Goal: Find specific page/section: Find specific page/section

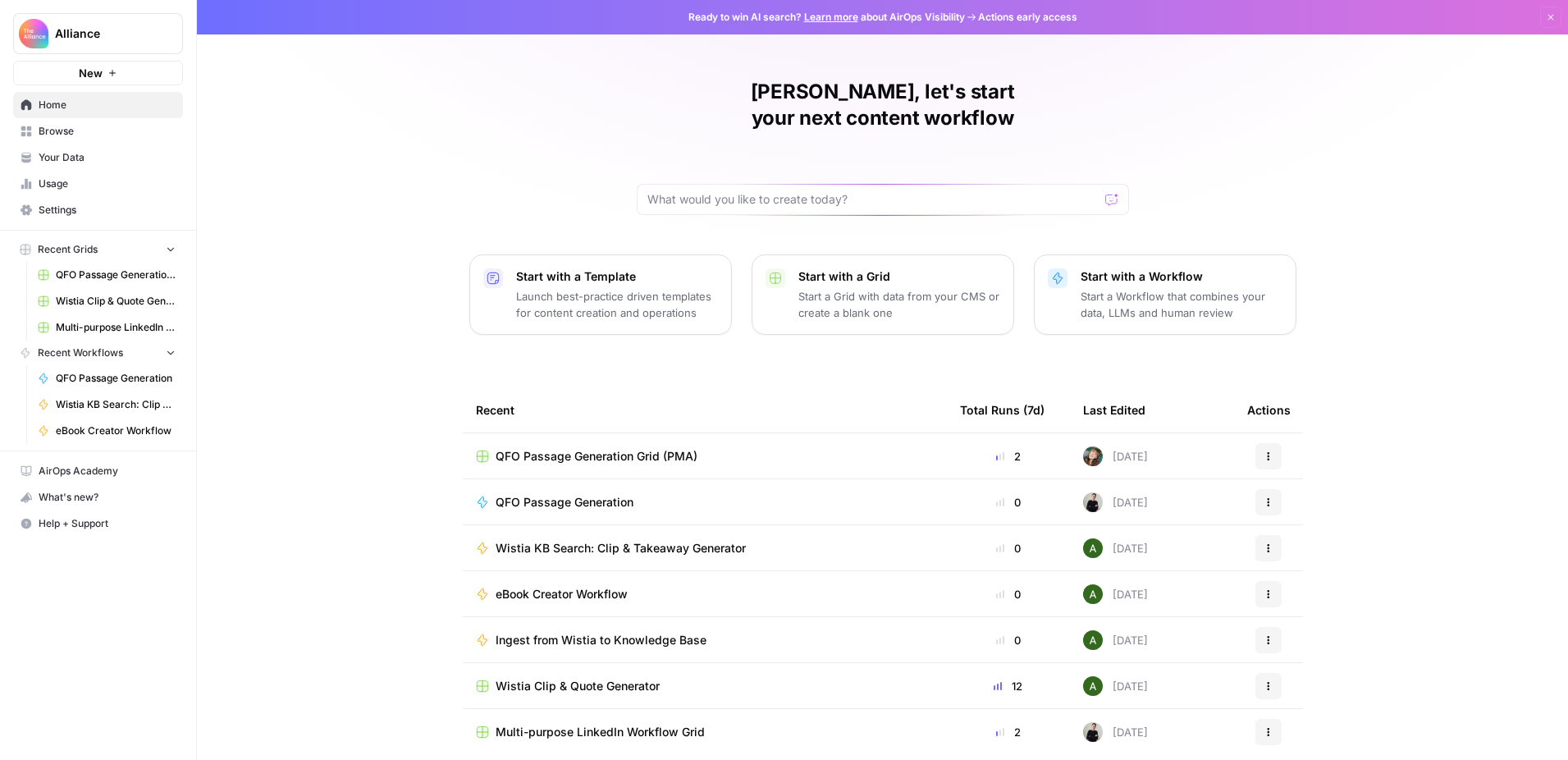
click at [627, 448] on span "QFO Passage Generation Grid (PMA)" at bounding box center [596, 456] width 201 height 17
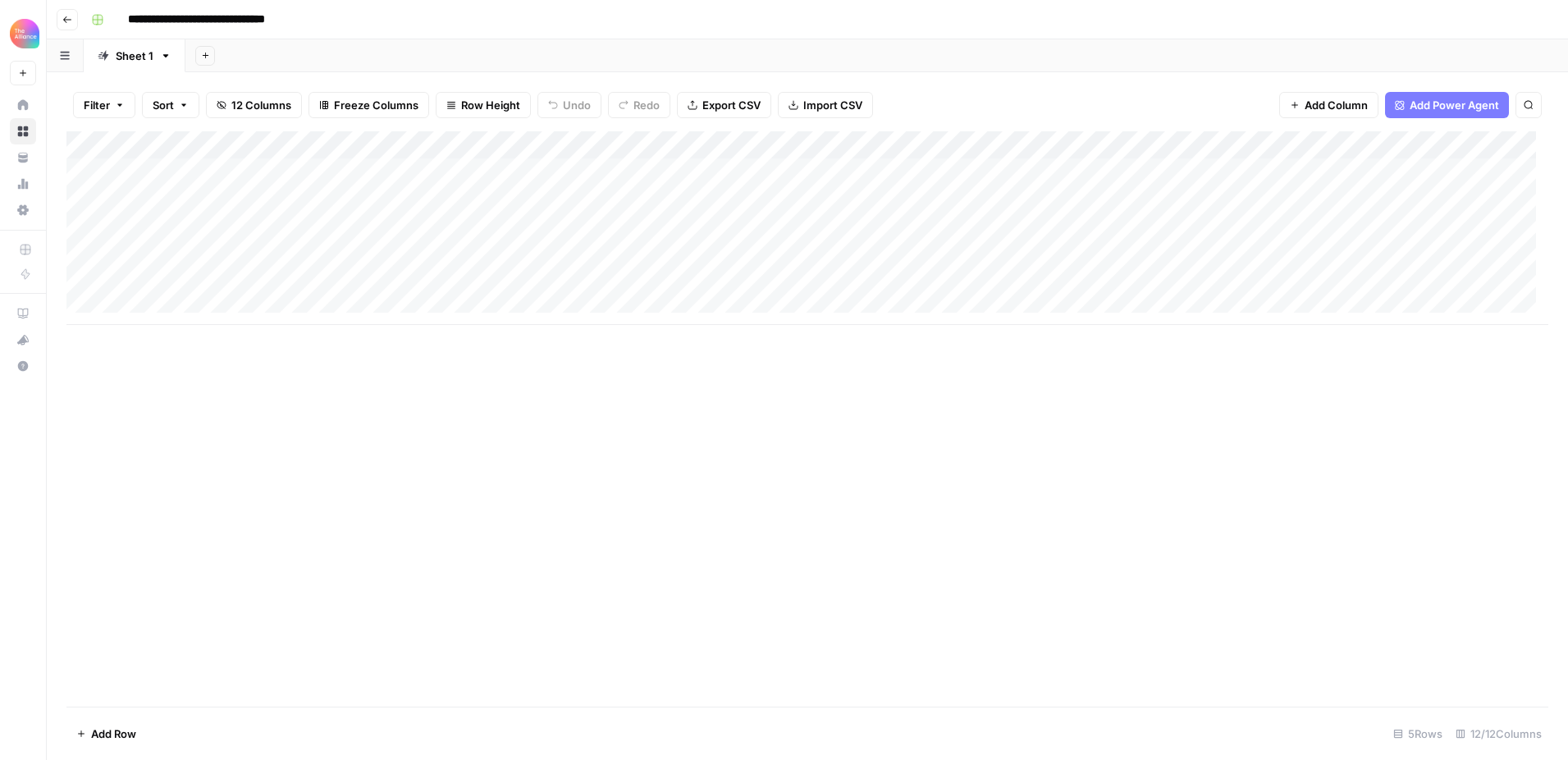
click at [308, 201] on div "Add Column" at bounding box center [807, 228] width 1481 height 194
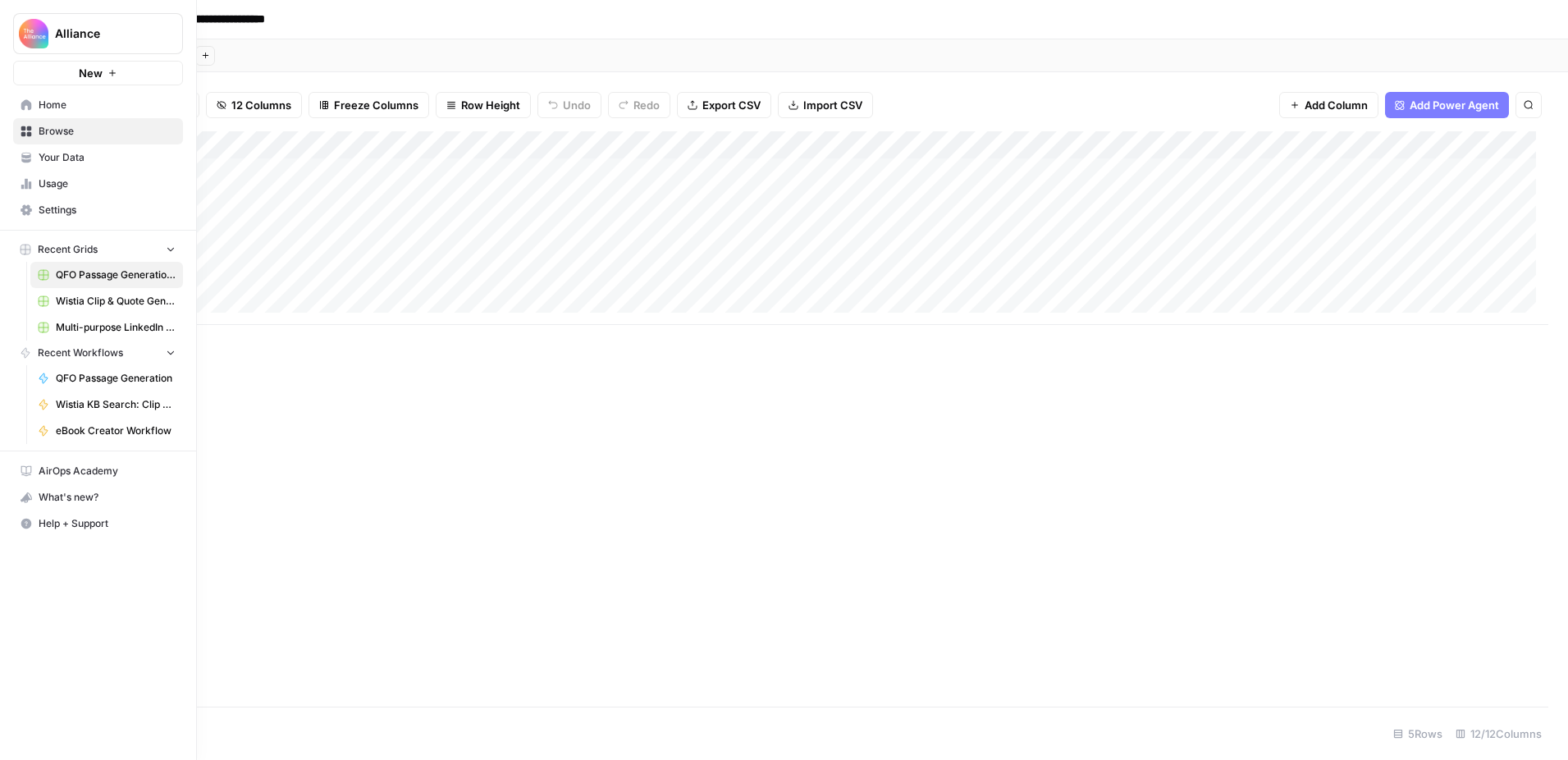
click at [58, 163] on span "Your Data" at bounding box center [107, 157] width 137 height 15
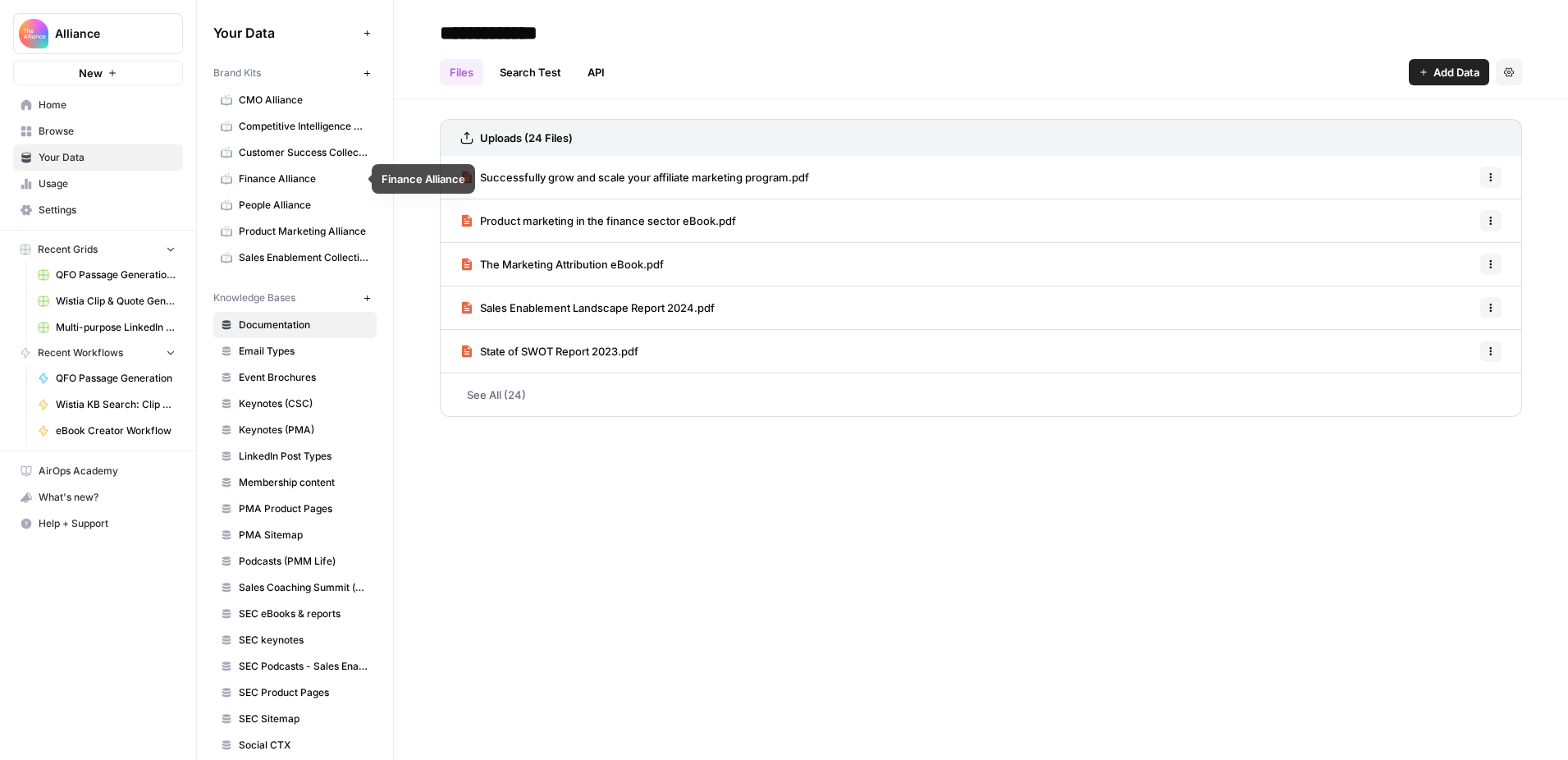
click at [306, 125] on span "Competitive Intelligence Alliance" at bounding box center [304, 127] width 131 height 15
